Goal: Transaction & Acquisition: Purchase product/service

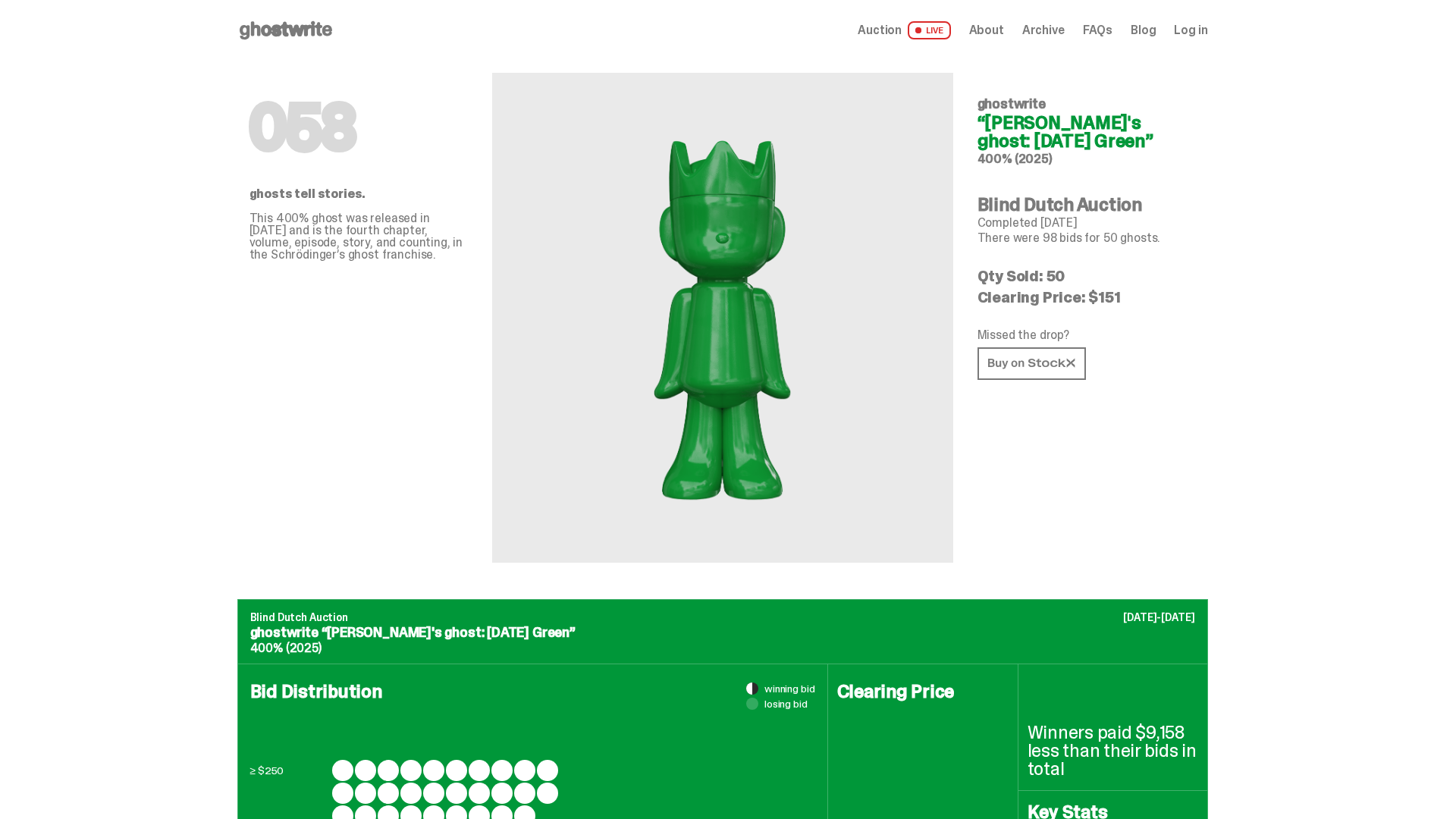
scroll to position [1979, 0]
